Goal: Task Accomplishment & Management: Manage account settings

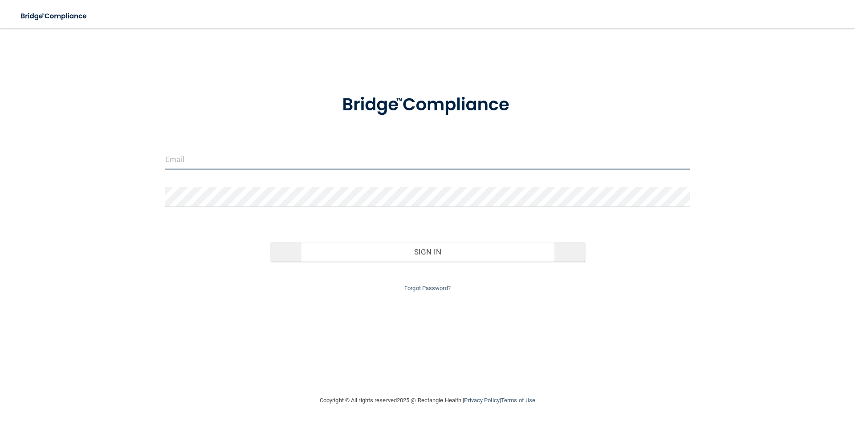
type input "[EMAIL_ADDRESS][DOMAIN_NAME]"
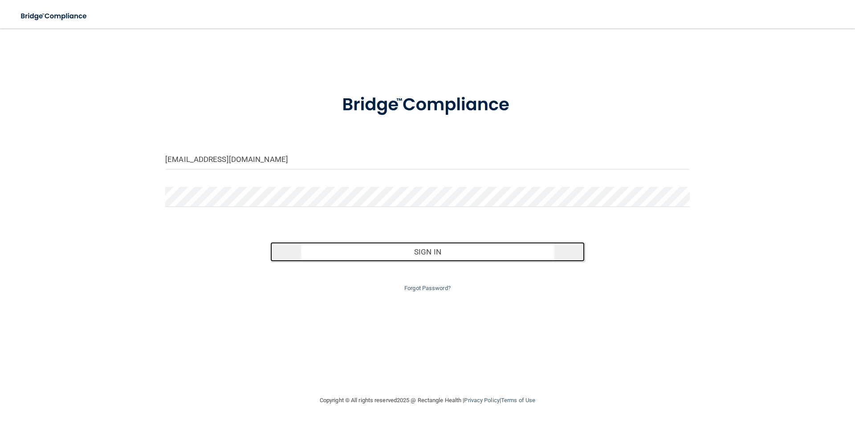
click at [418, 247] on button "Sign In" at bounding box center [427, 252] width 315 height 20
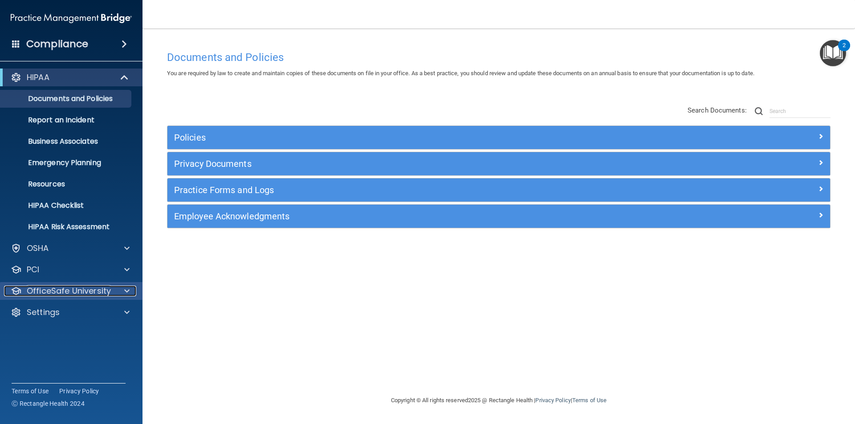
click at [100, 286] on p "OfficeSafe University" at bounding box center [69, 291] width 84 height 11
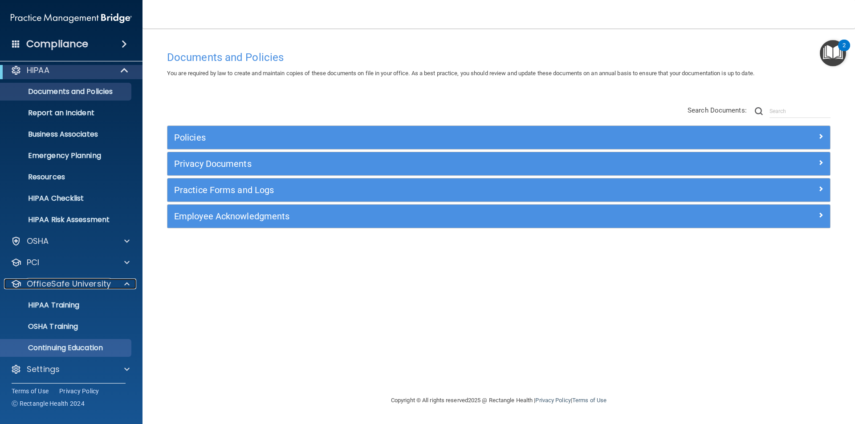
scroll to position [9, 0]
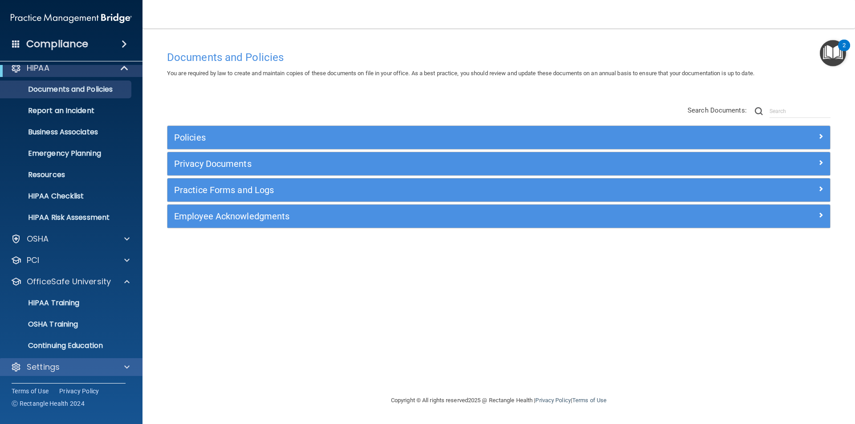
click at [113, 374] on div "Settings" at bounding box center [71, 367] width 143 height 18
click at [128, 366] on span at bounding box center [126, 367] width 5 height 11
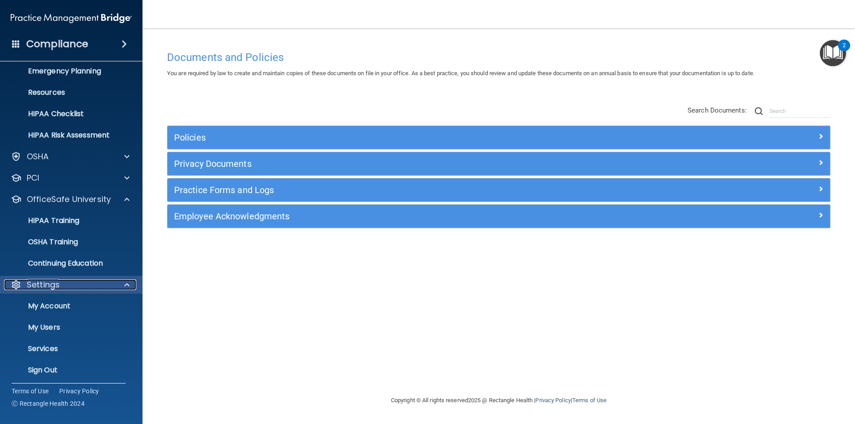
scroll to position [95, 0]
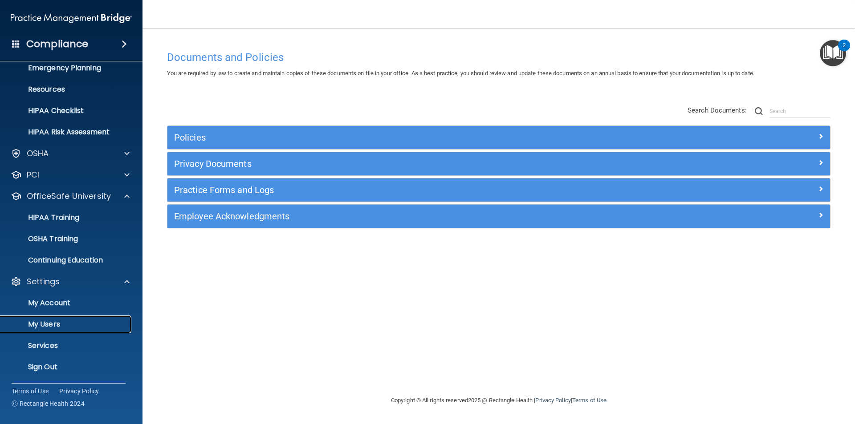
click at [69, 319] on link "My Users" at bounding box center [61, 325] width 140 height 18
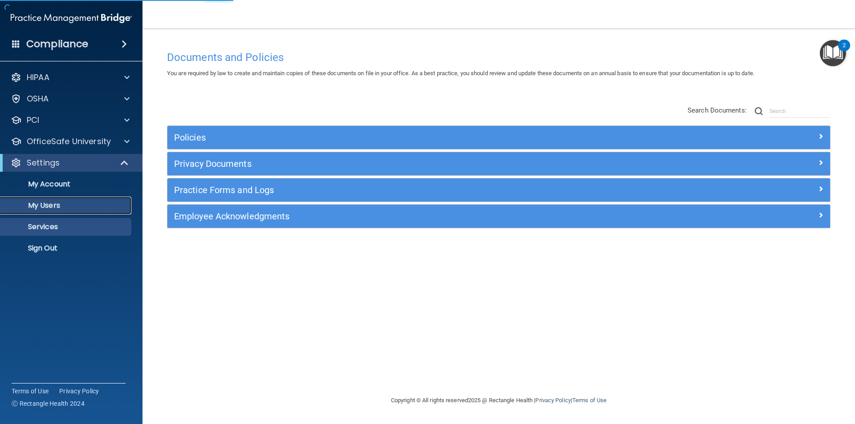
select select "20"
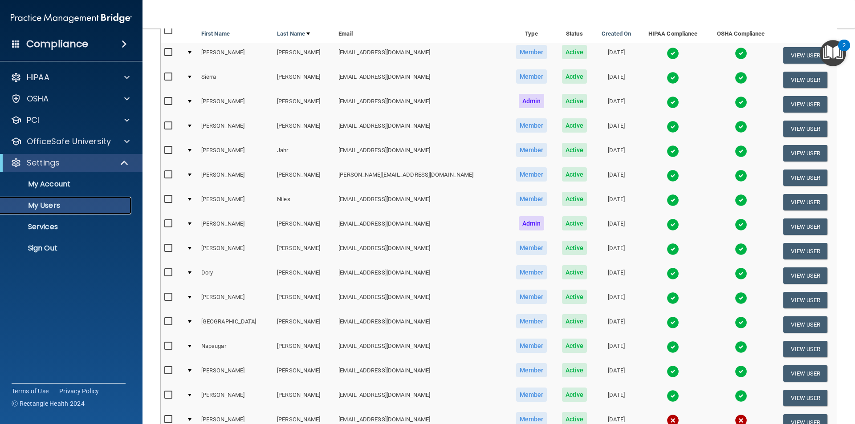
scroll to position [89, 0]
